Goal: Find contact information: Find contact information

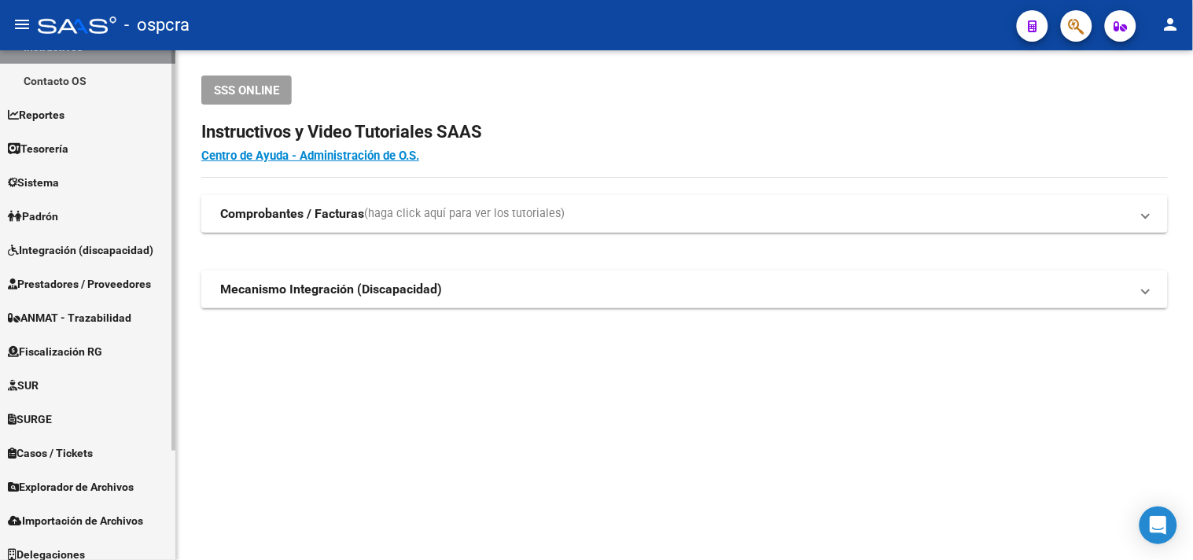
scroll to position [138, 0]
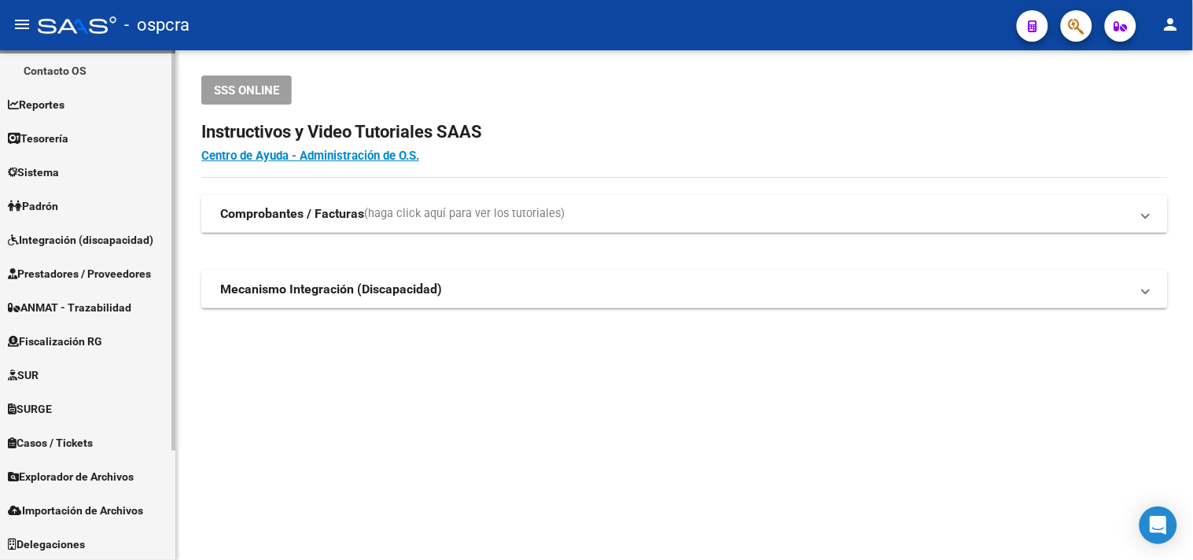
click at [79, 342] on span "Fiscalización RG" at bounding box center [55, 341] width 94 height 17
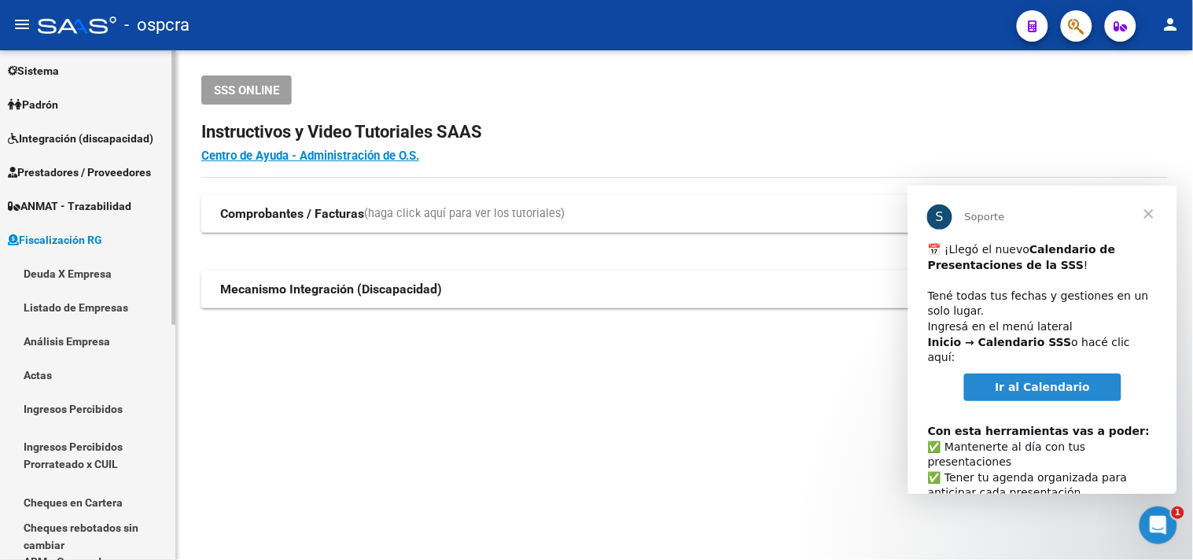
scroll to position [0, 0]
click at [1148, 219] on span "Cerrar" at bounding box center [1148, 213] width 57 height 57
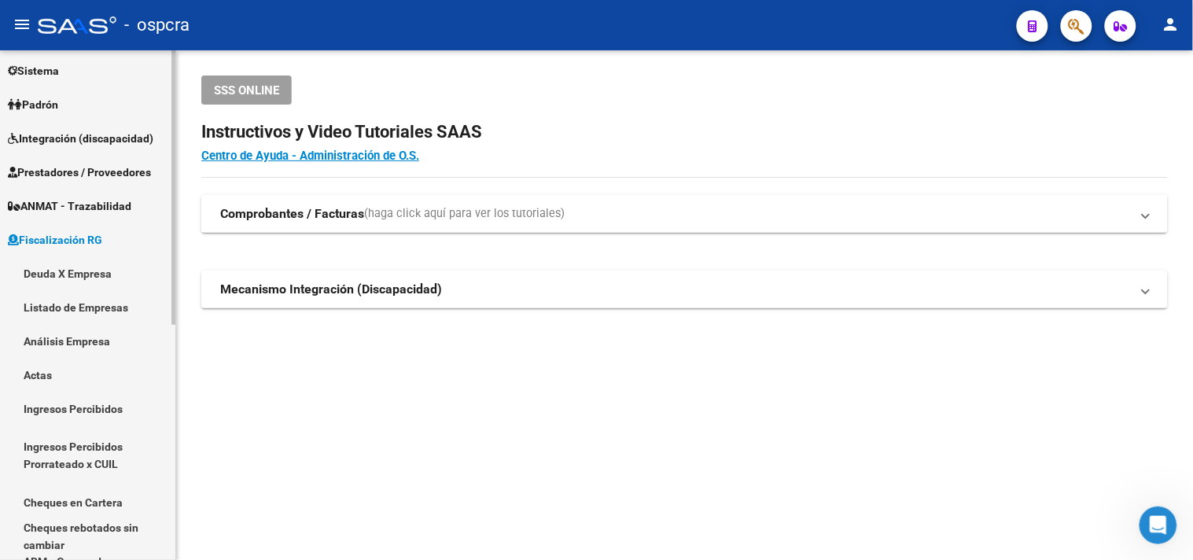
click at [53, 272] on link "Deuda X Empresa" at bounding box center [87, 273] width 175 height 34
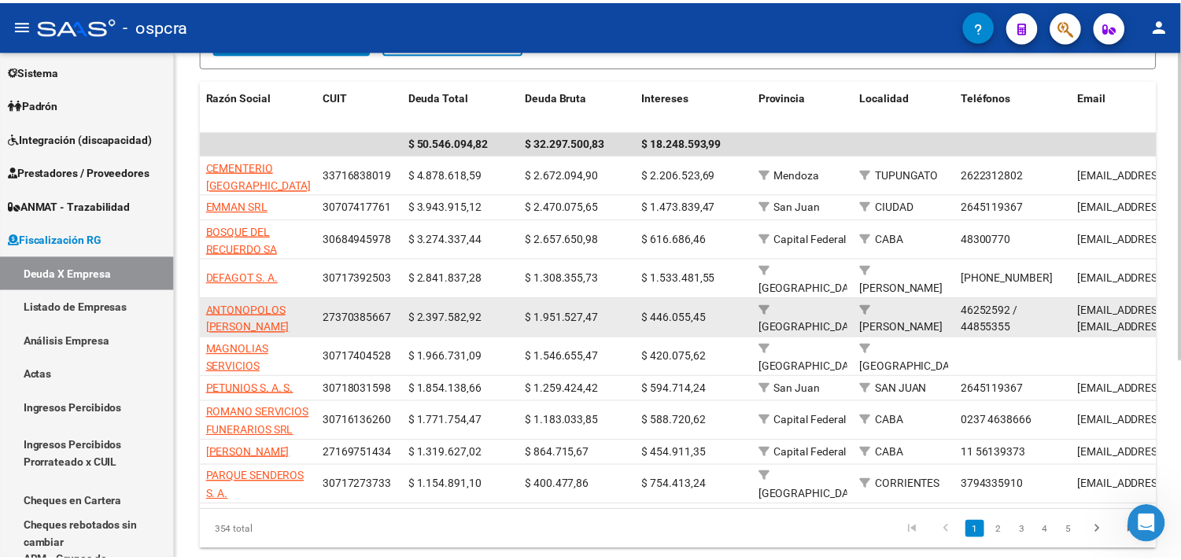
scroll to position [209, 0]
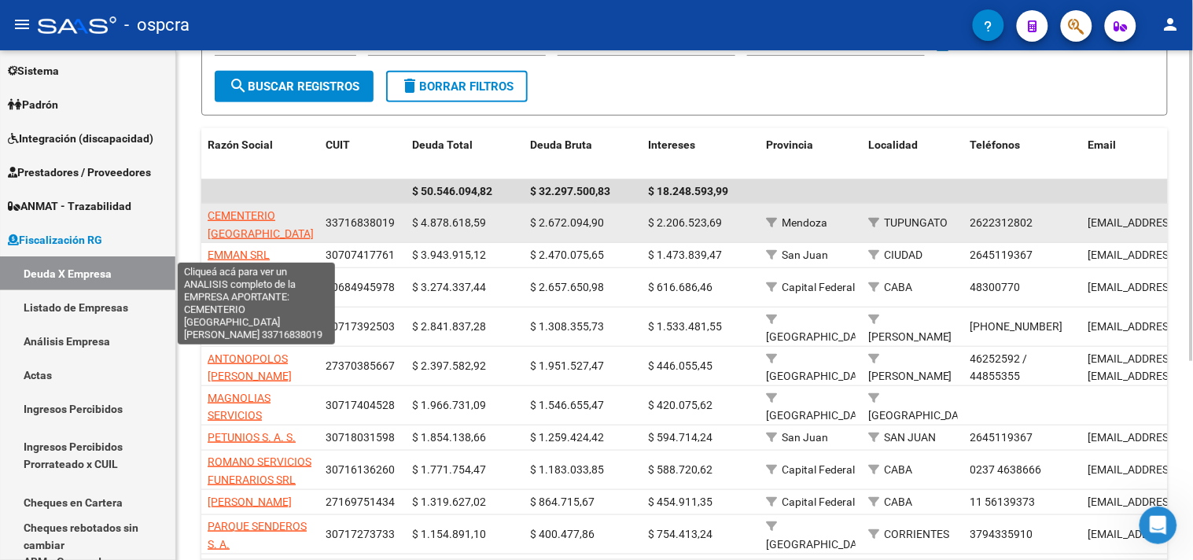
click at [230, 233] on span "CEMENTERIO [GEOGRAPHIC_DATA][PERSON_NAME]" at bounding box center [261, 233] width 106 height 49
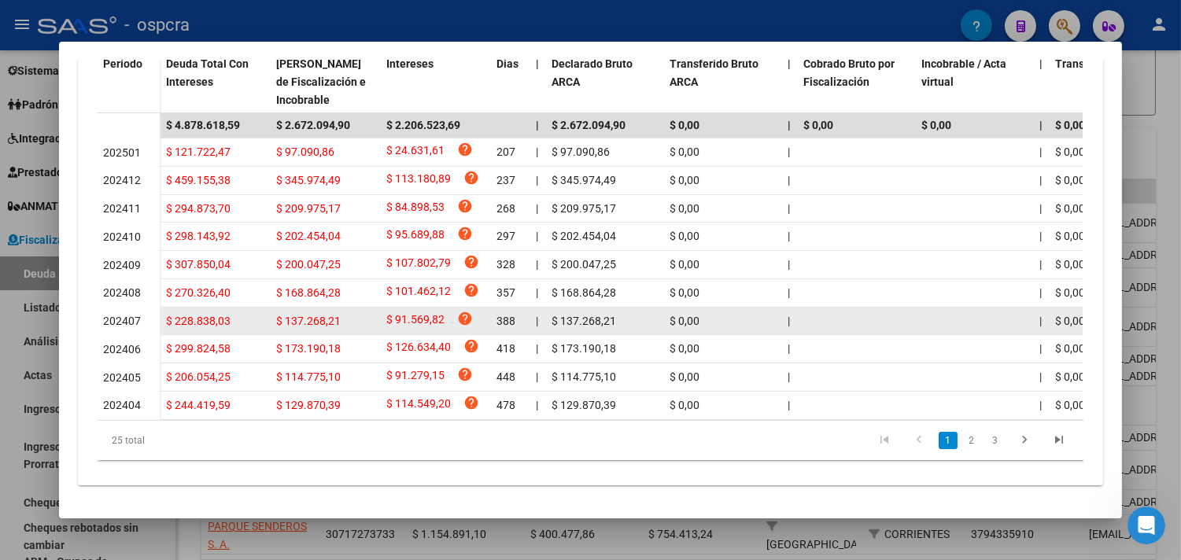
scroll to position [523, 0]
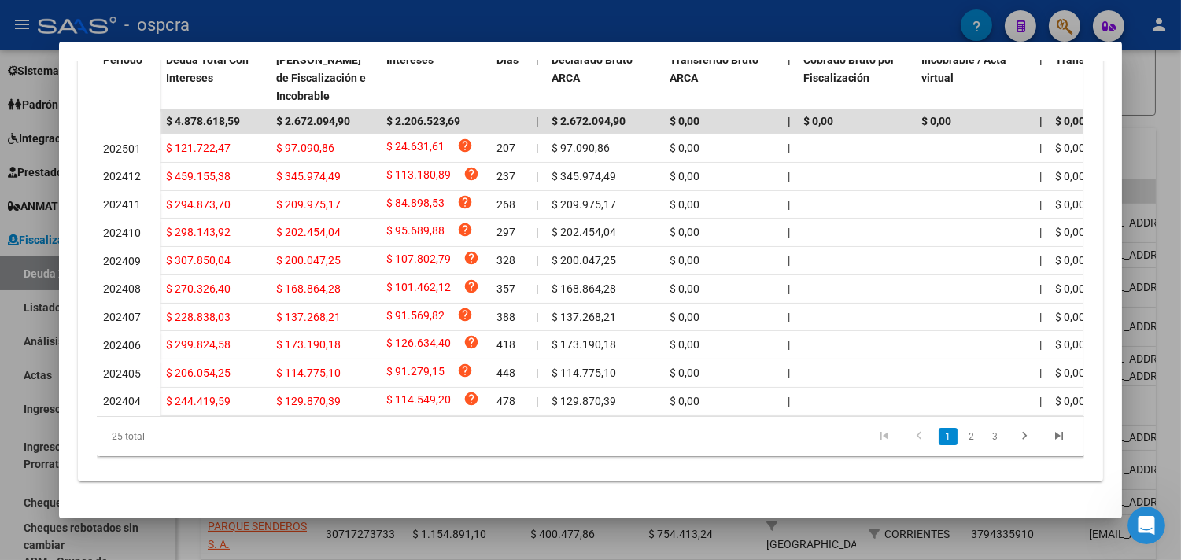
click at [962, 431] on link "2" at bounding box center [971, 436] width 19 height 17
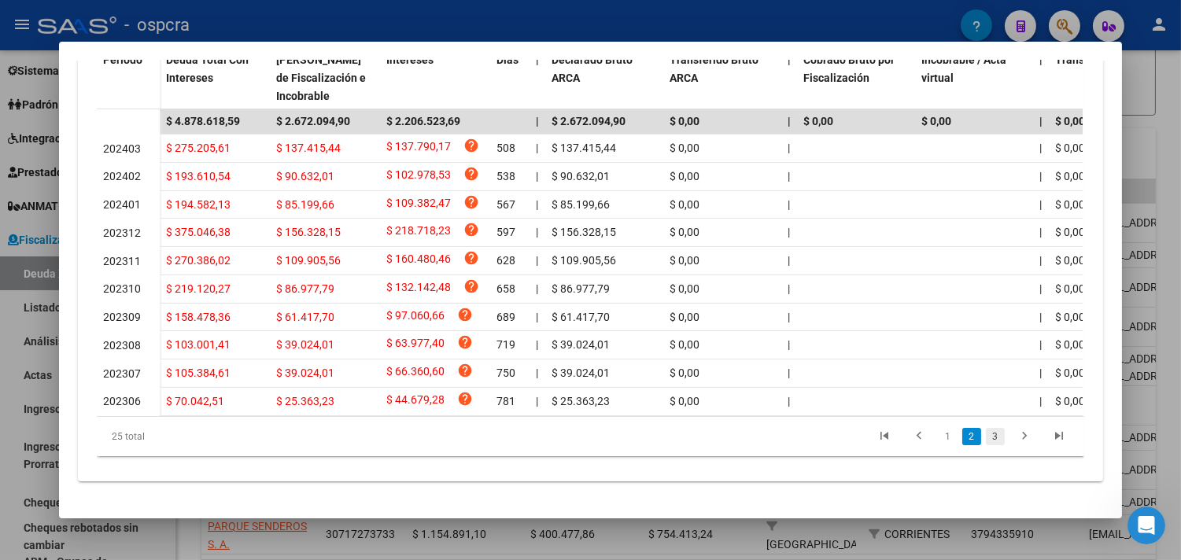
click at [988, 440] on link "3" at bounding box center [994, 436] width 19 height 17
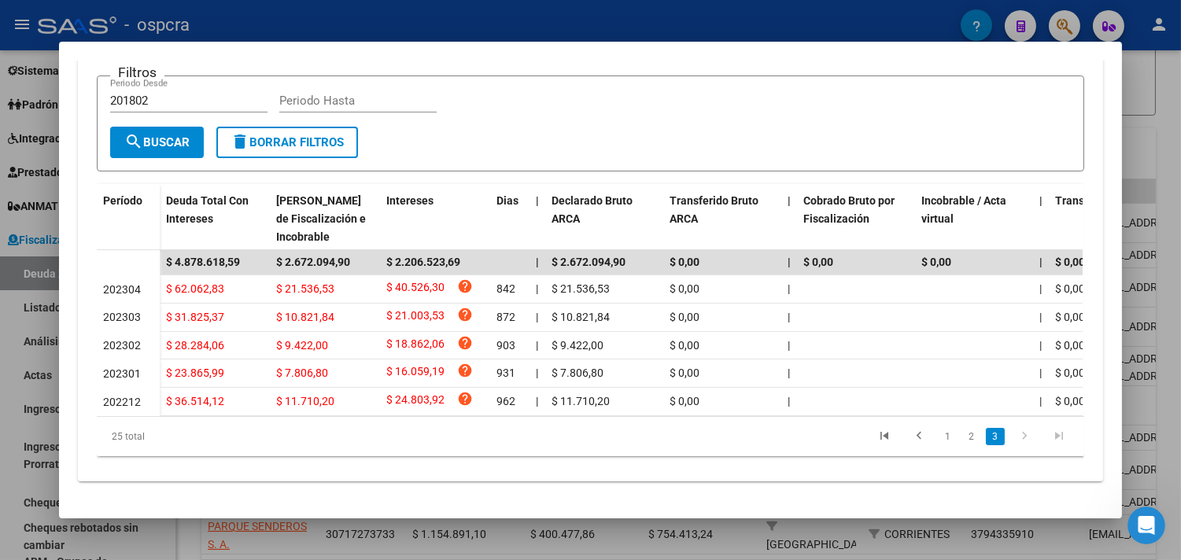
scroll to position [381, 0]
click at [938, 433] on link "1" at bounding box center [947, 436] width 19 height 17
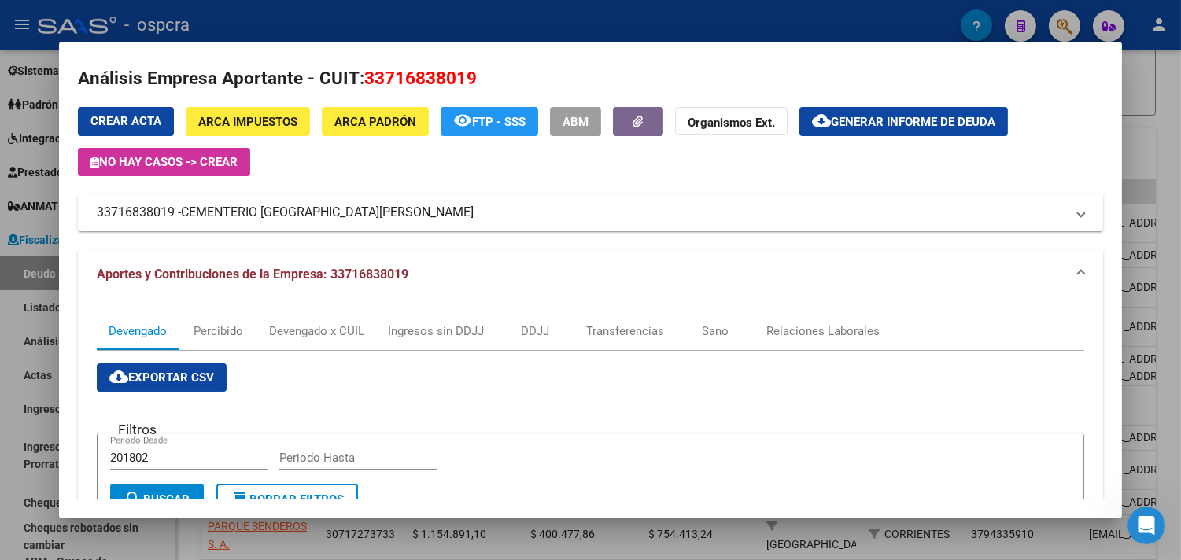
scroll to position [0, 0]
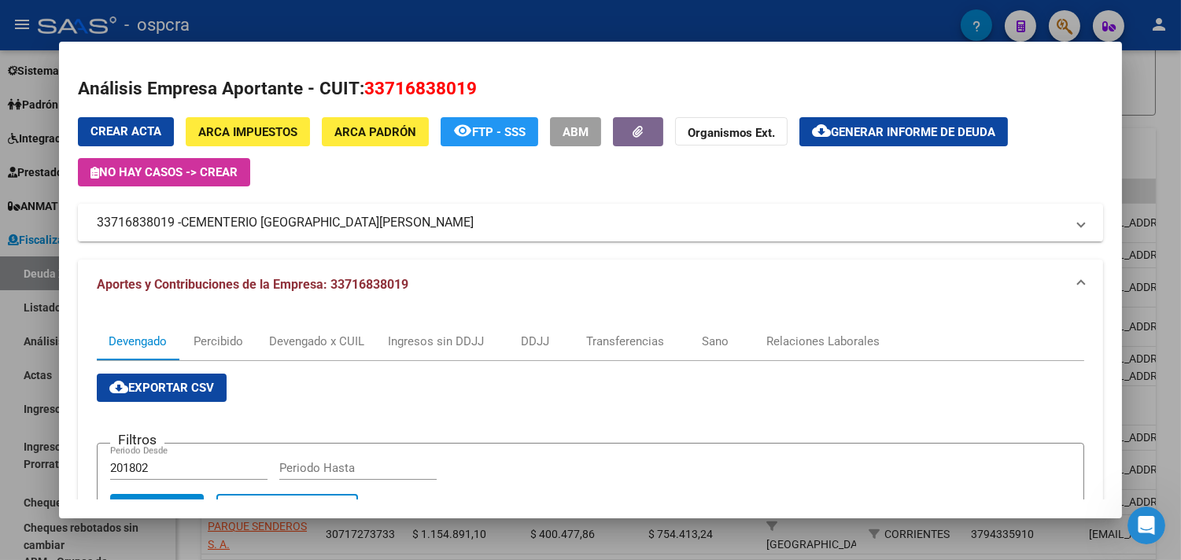
click at [274, 221] on span "CEMENTERIO [GEOGRAPHIC_DATA][PERSON_NAME]" at bounding box center [327, 222] width 293 height 19
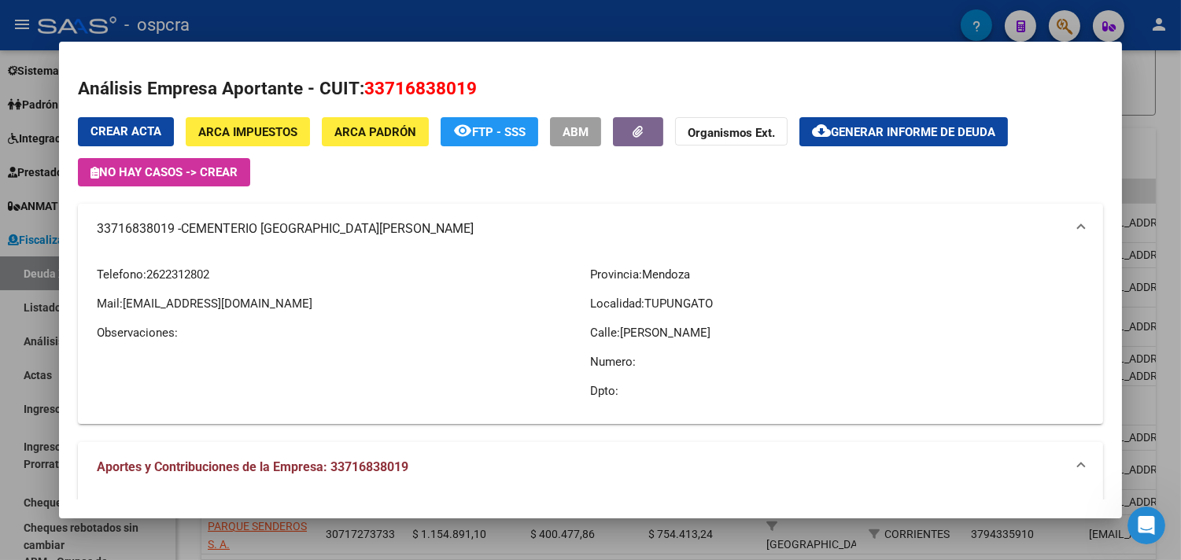
click at [174, 302] on span "[EMAIL_ADDRESS][DOMAIN_NAME]" at bounding box center [218, 304] width 190 height 14
copy span "cementerioparquedelvalle"
click at [181, 302] on span "[EMAIL_ADDRESS][DOMAIN_NAME]" at bounding box center [218, 304] width 190 height 14
